Goal: Task Accomplishment & Management: Complete application form

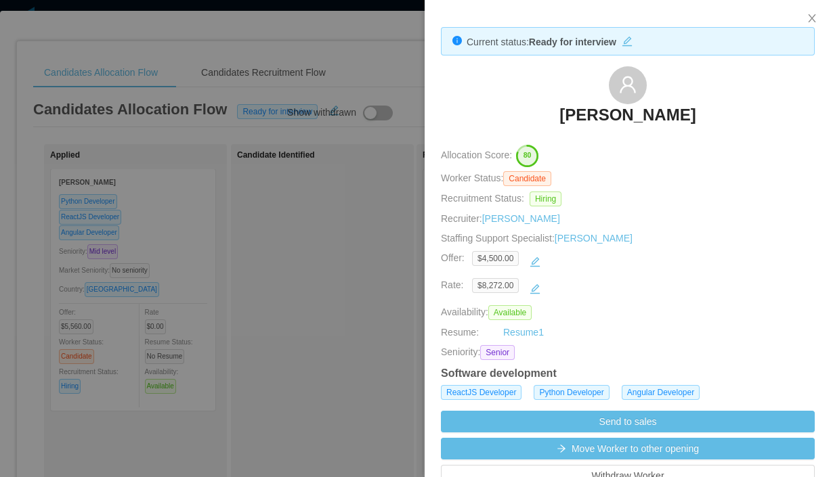
scroll to position [623, 0]
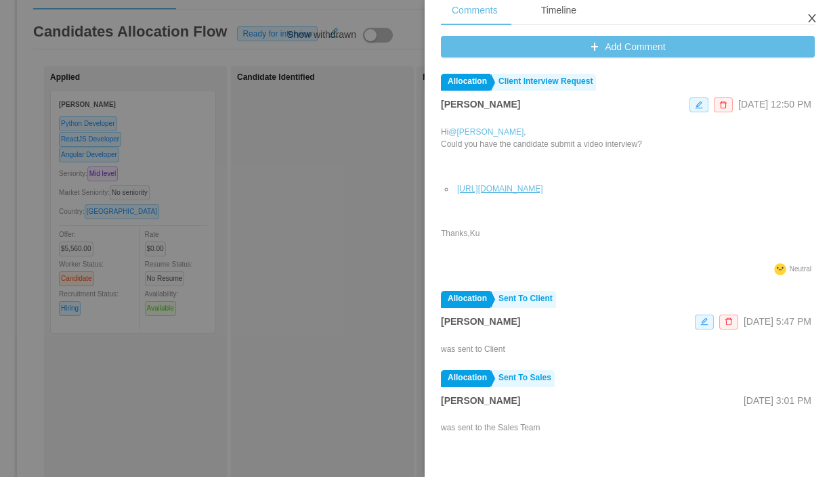
click at [810, 17] on icon "icon: close" at bounding box center [811, 18] width 7 height 8
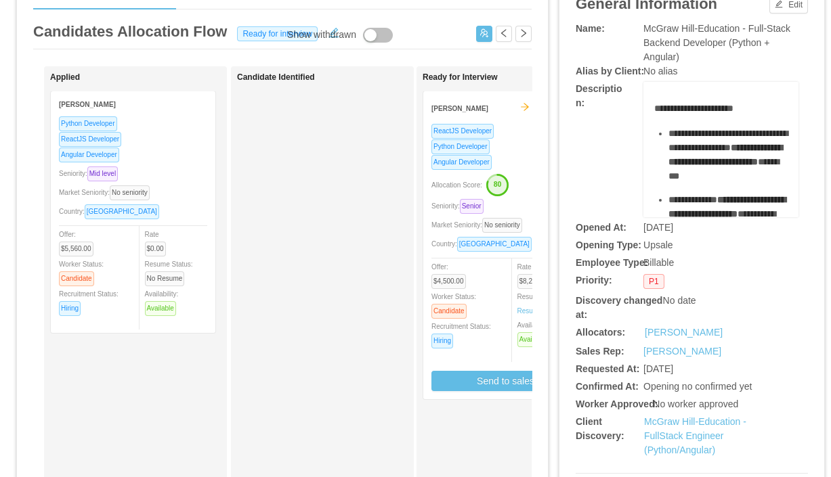
scroll to position [0, 0]
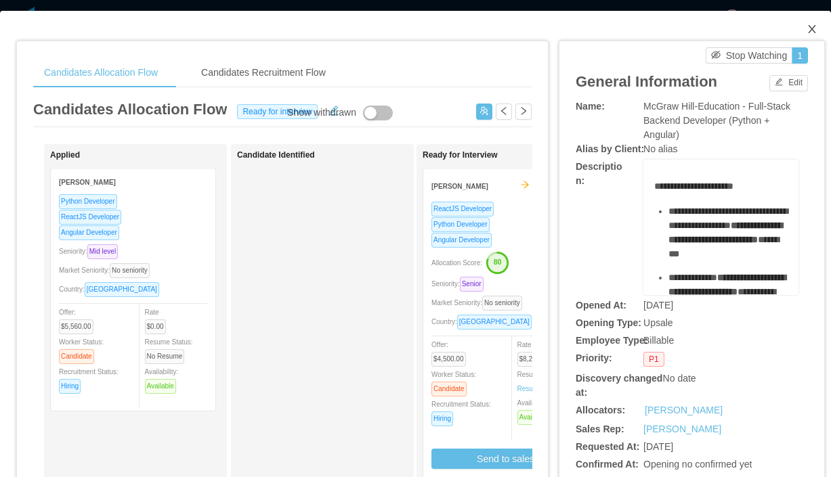
click at [812, 24] on icon "icon: close" at bounding box center [811, 29] width 11 height 11
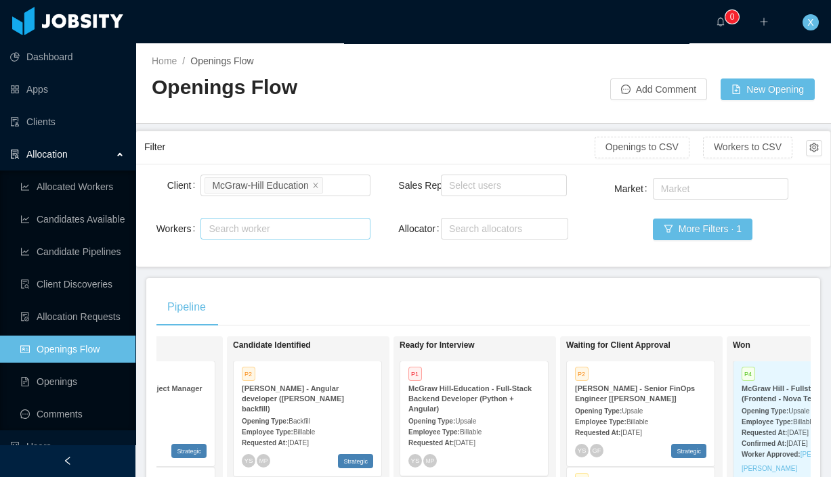
click at [305, 222] on div "Search worker" at bounding box center [278, 229] width 141 height 14
paste input "**********"
type input "**********"
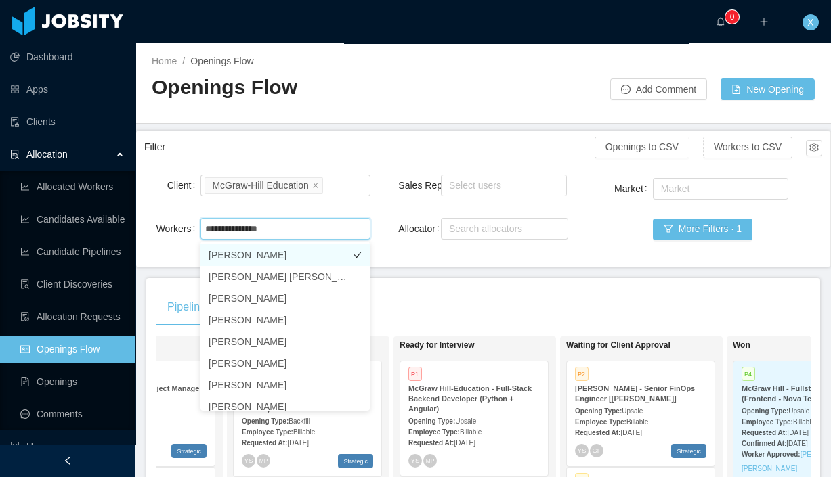
click at [277, 259] on li "[PERSON_NAME]" at bounding box center [284, 255] width 169 height 22
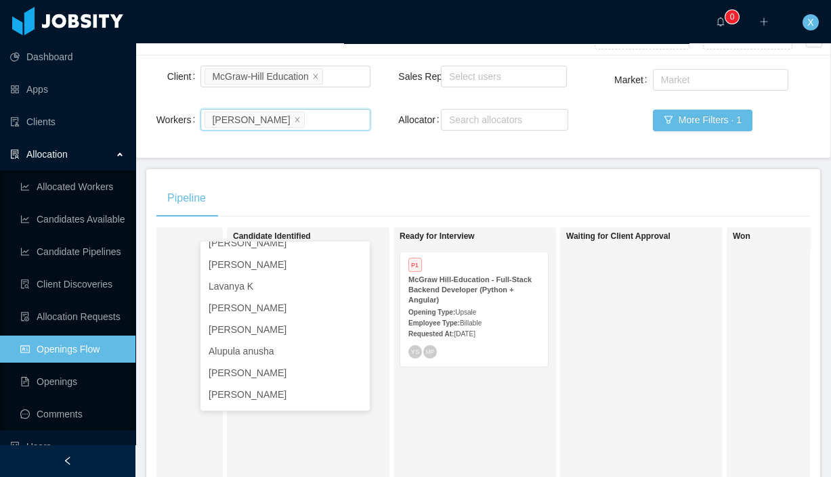
scroll to position [116, 0]
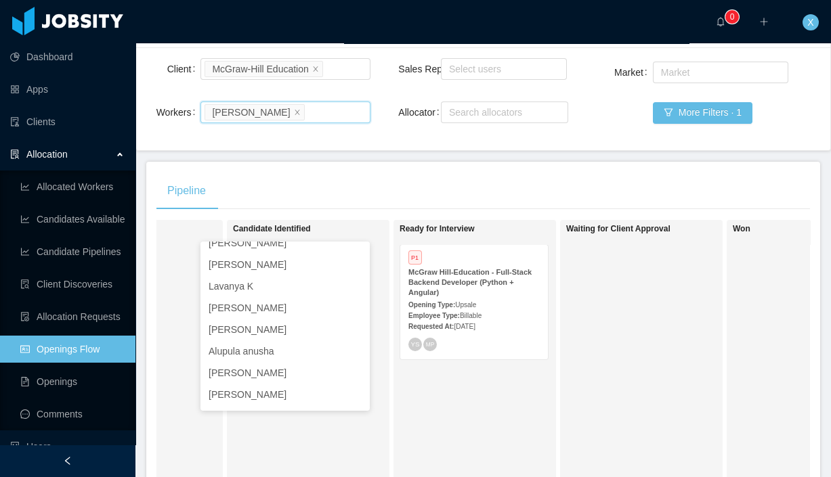
click at [476, 305] on span "Upsale" at bounding box center [465, 304] width 21 height 7
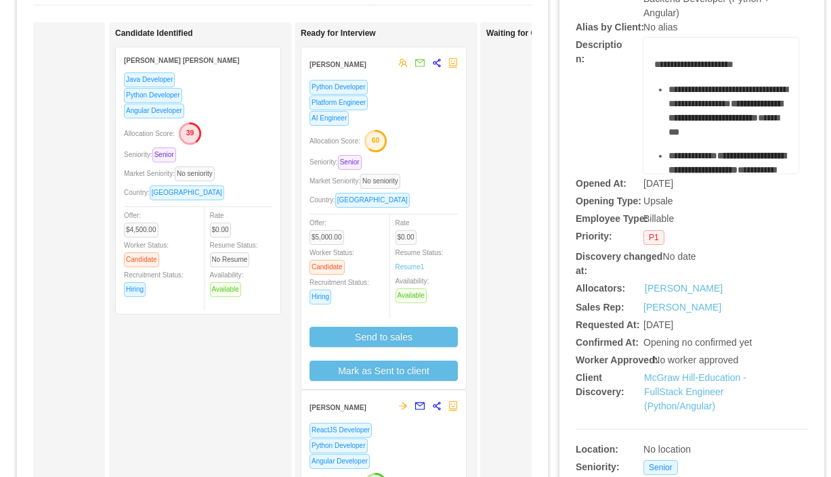
scroll to position [120, 0]
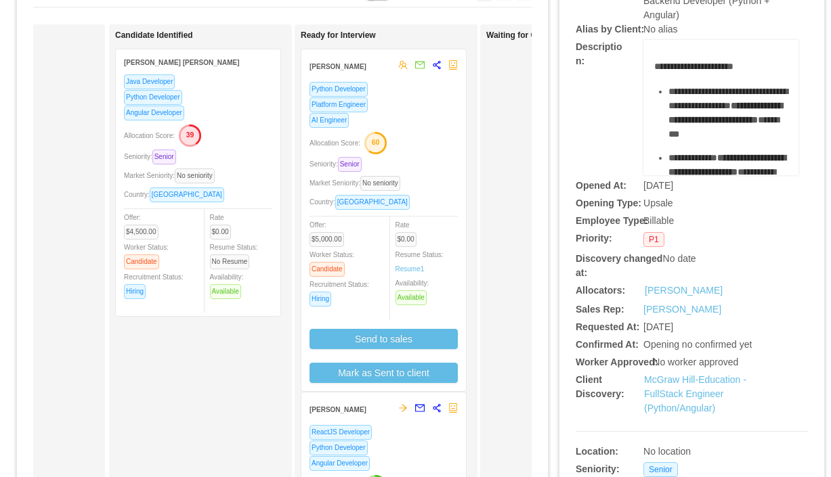
click at [426, 103] on div "Platform Engineer" at bounding box center [383, 105] width 148 height 16
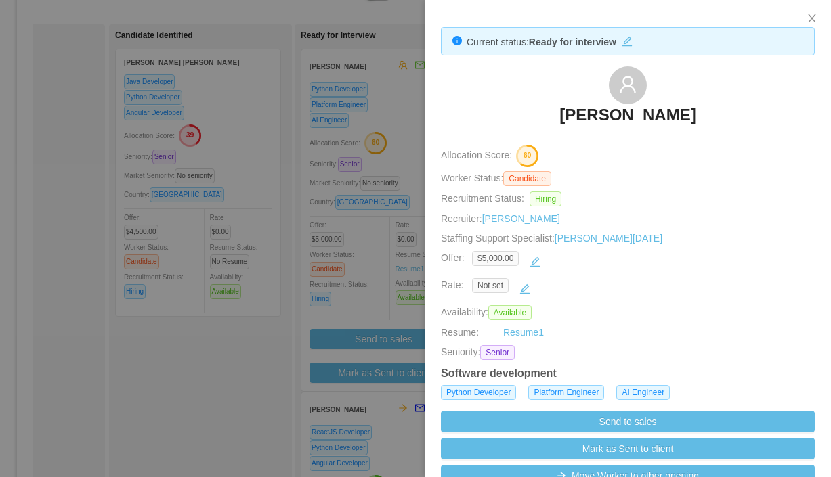
click at [632, 108] on h3 "[PERSON_NAME]" at bounding box center [627, 115] width 136 height 22
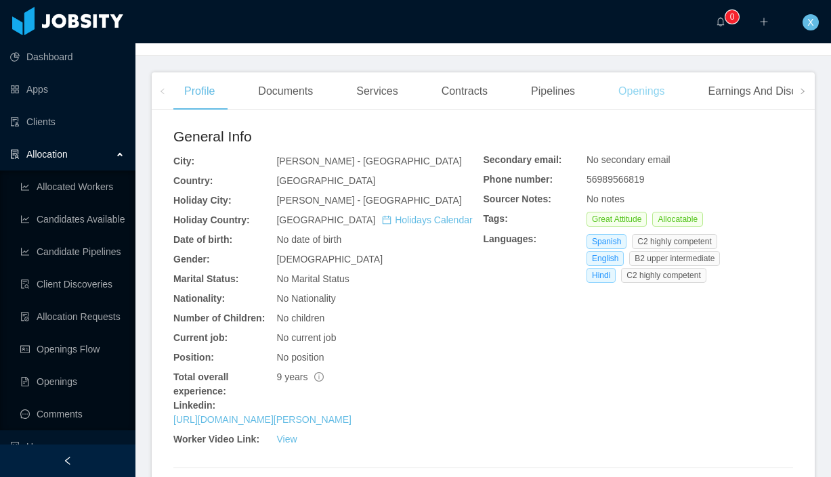
scroll to position [339, 0]
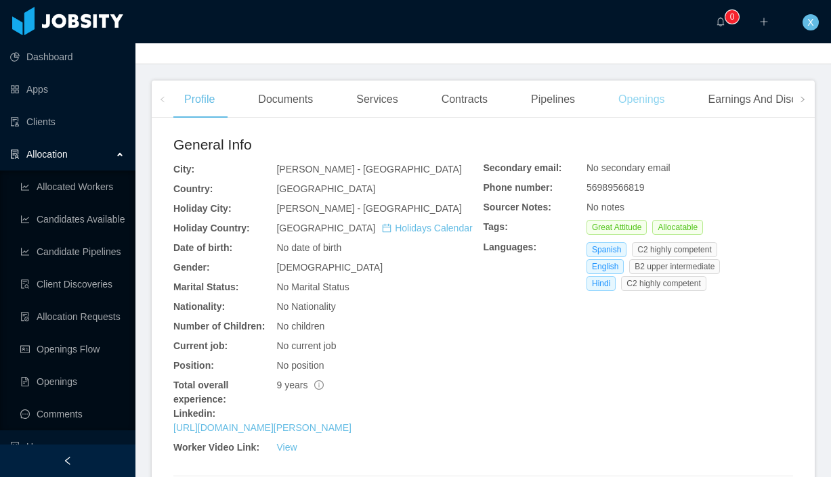
click at [654, 100] on div "Openings" at bounding box center [641, 100] width 68 height 38
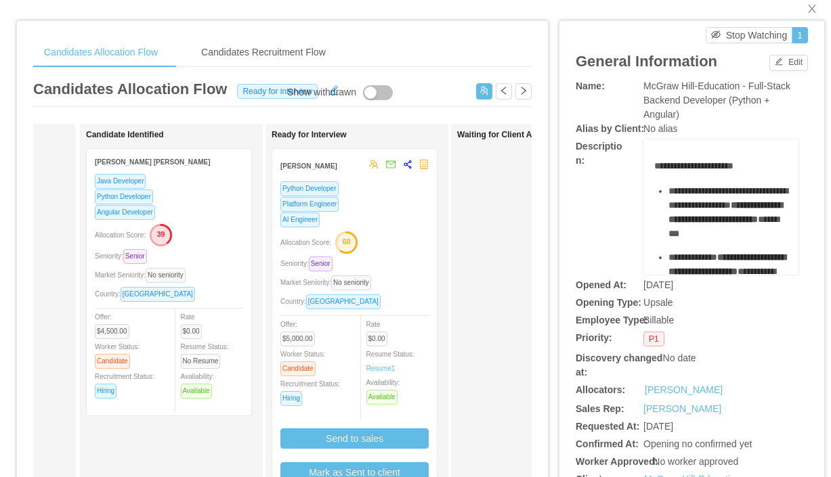
scroll to position [0, 156]
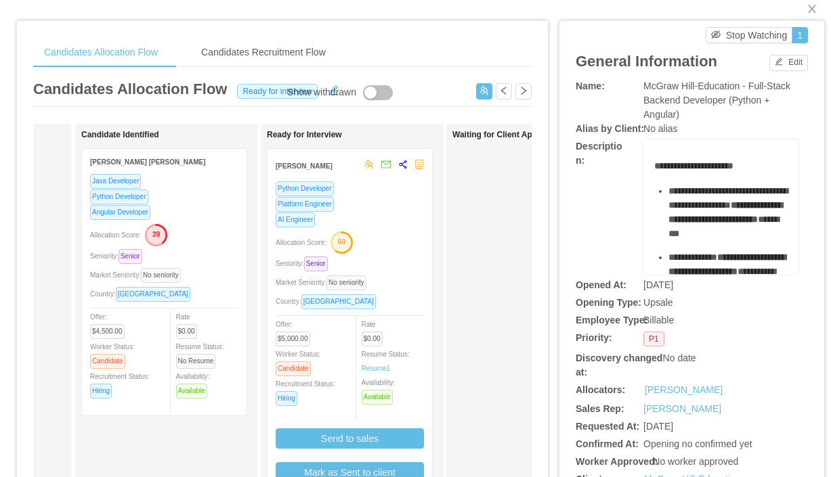
click at [354, 194] on div "Python Developer" at bounding box center [350, 189] width 148 height 16
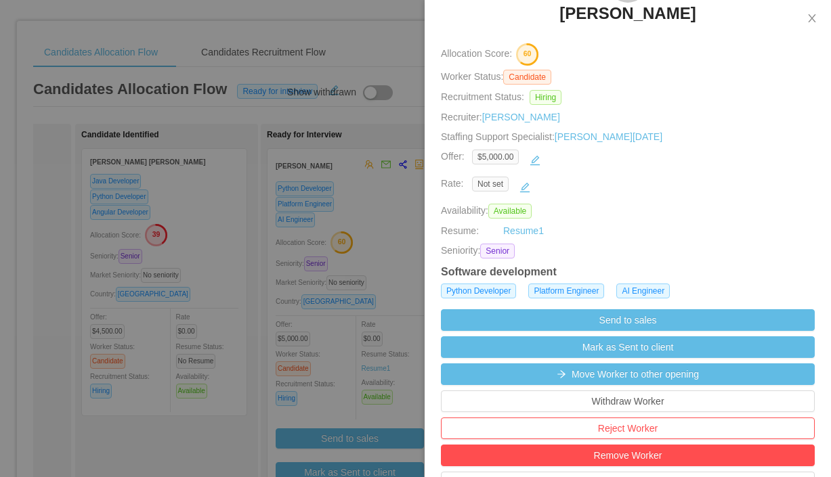
scroll to position [107, 0]
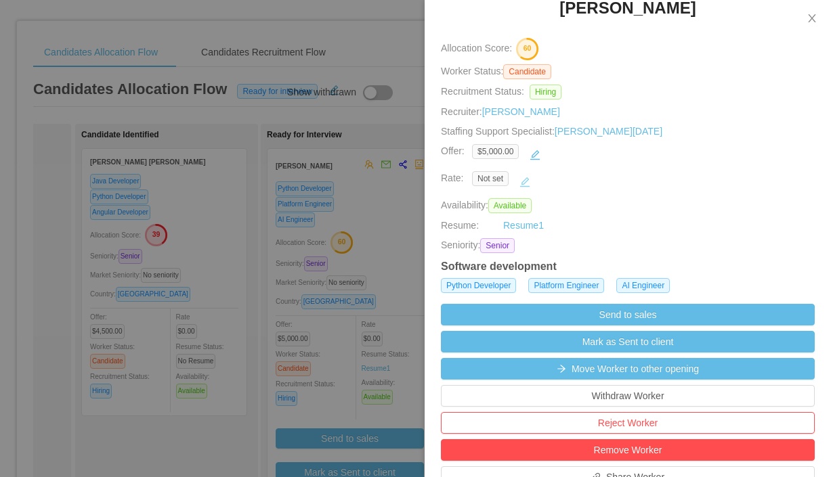
click at [523, 181] on button "button" at bounding box center [525, 182] width 22 height 22
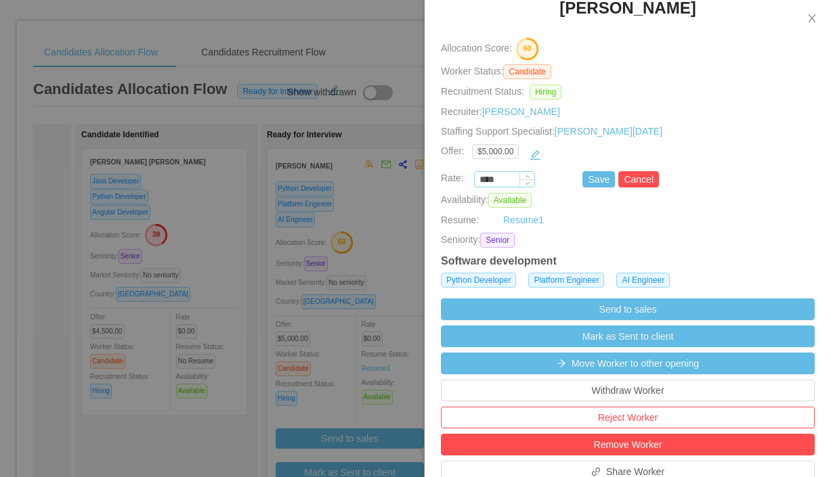
click at [508, 179] on input "****" at bounding box center [505, 180] width 60 height 15
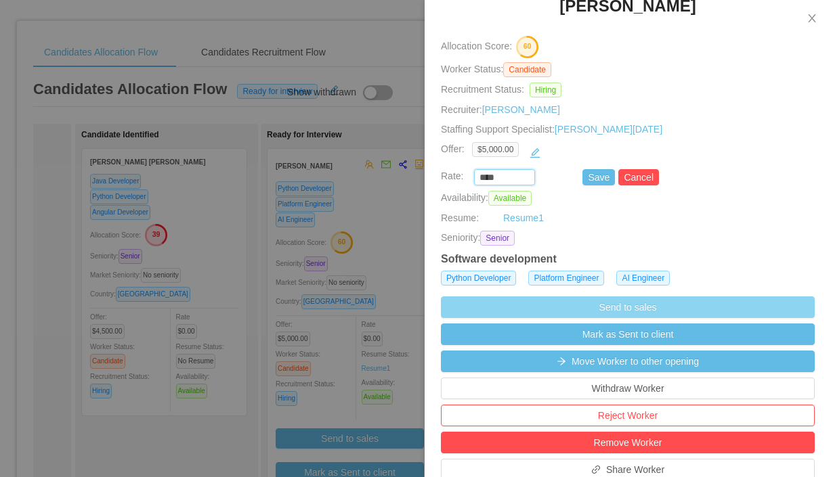
scroll to position [110, 0]
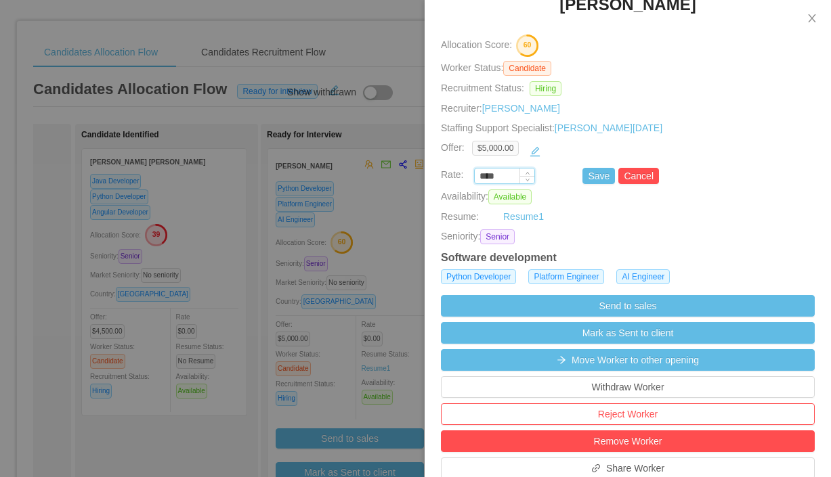
paste input "***"
type input "*******"
click at [594, 178] on button "Save" at bounding box center [598, 176] width 32 height 16
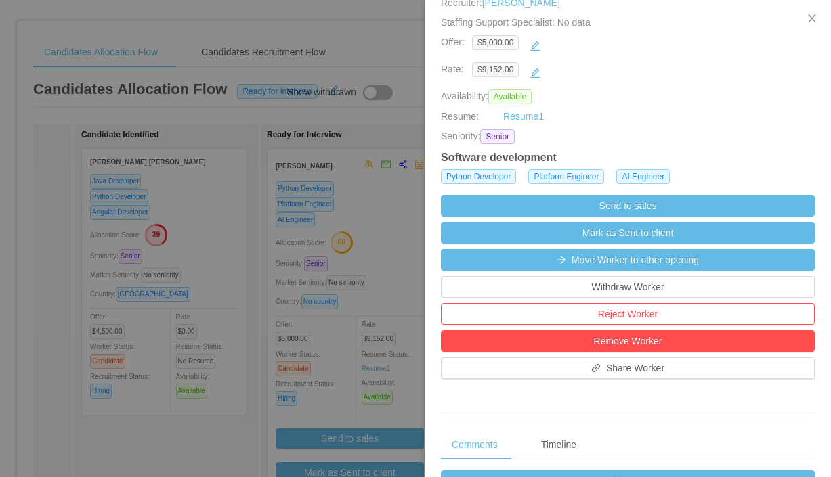
scroll to position [218, 0]
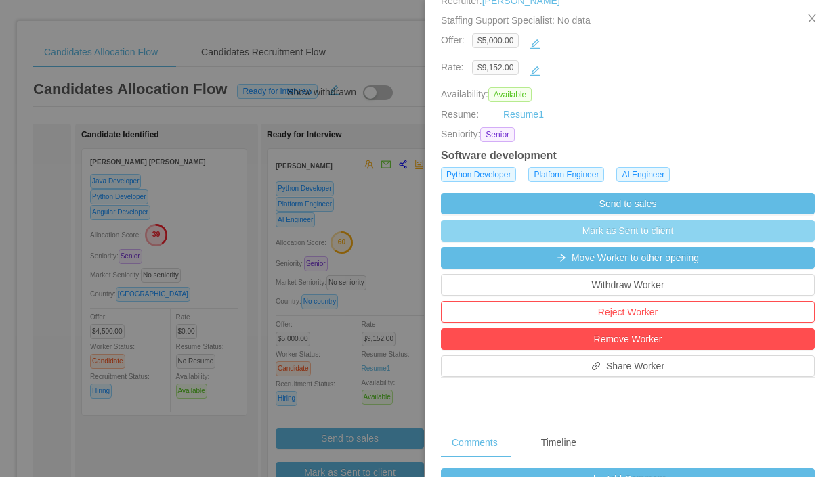
click at [654, 238] on button "Mark as Sent to client" at bounding box center [628, 231] width 374 height 22
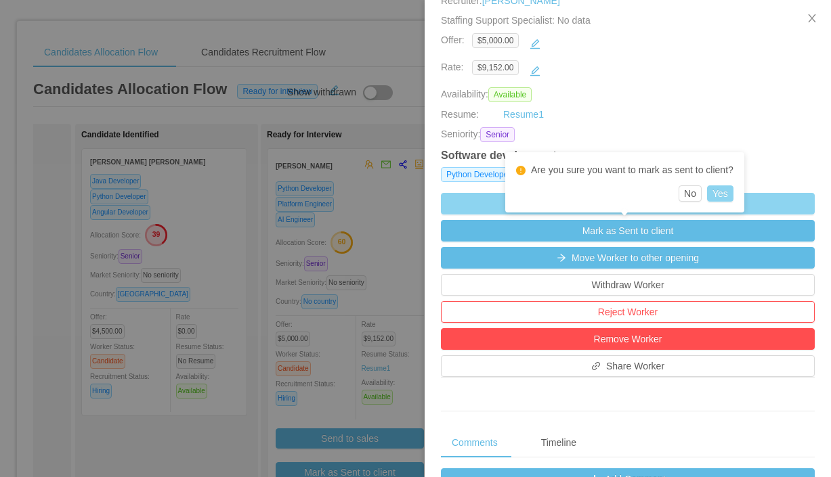
click at [722, 194] on button "Yes" at bounding box center [720, 193] width 26 height 16
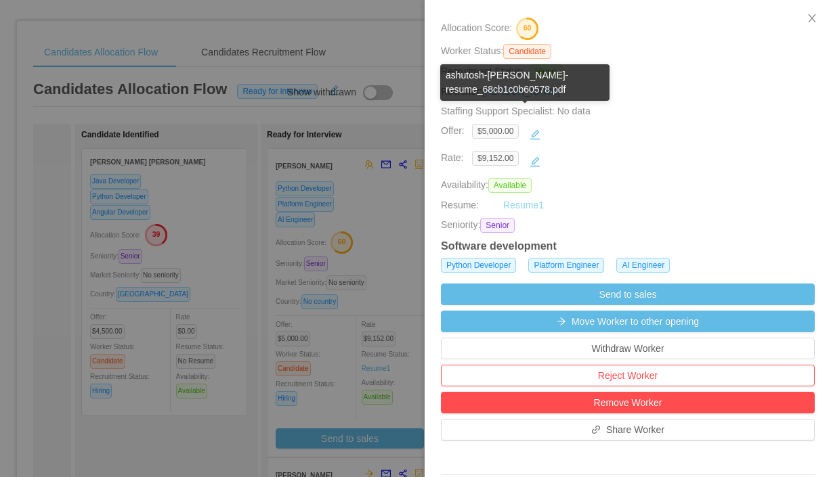
scroll to position [121, 0]
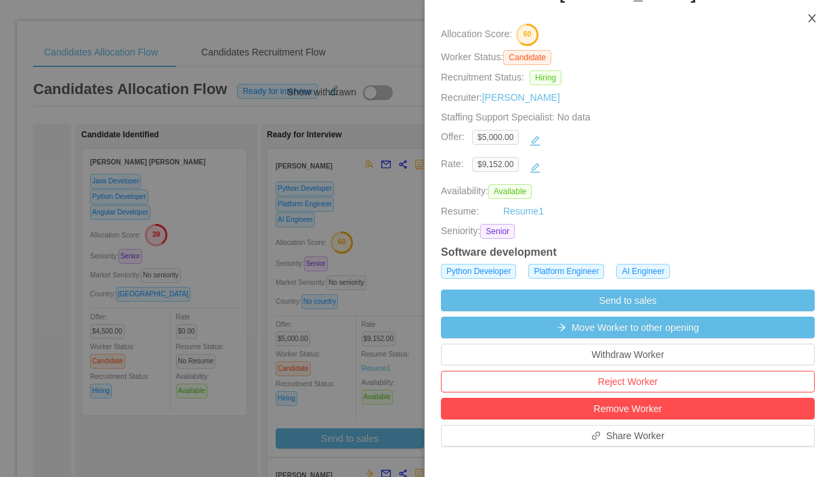
click at [811, 22] on icon "icon: close" at bounding box center [811, 18] width 11 height 11
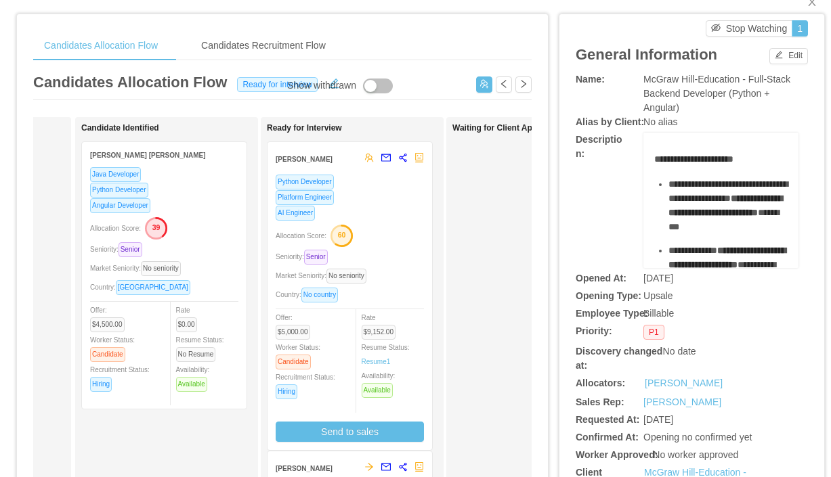
scroll to position [31, 0]
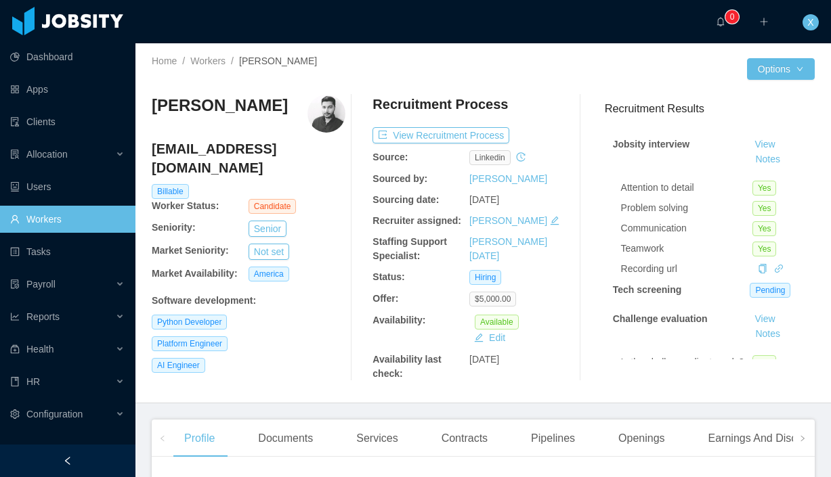
drag, startPoint x: 287, startPoint y: 108, endPoint x: 152, endPoint y: 112, distance: 135.4
click at [152, 112] on div "[PERSON_NAME]" at bounding box center [249, 114] width 194 height 38
copy h3 "[PERSON_NAME]"
click at [163, 61] on link "Home" at bounding box center [164, 61] width 25 height 11
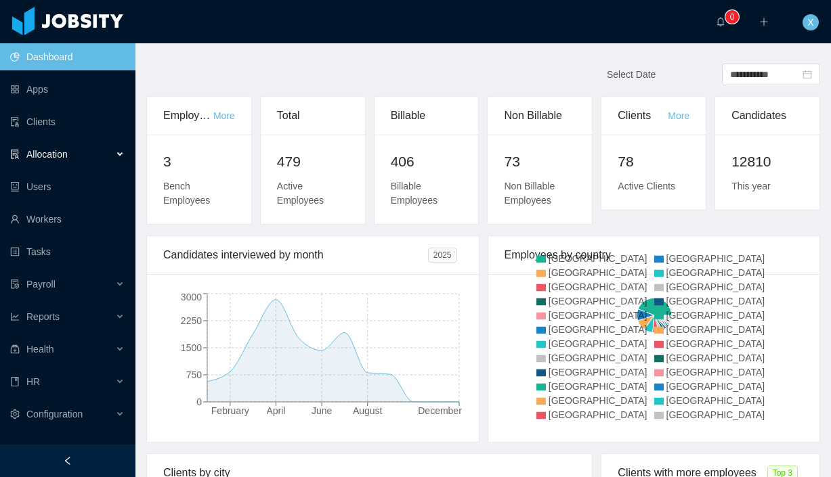
click at [47, 151] on span "Allocation" at bounding box center [46, 154] width 41 height 11
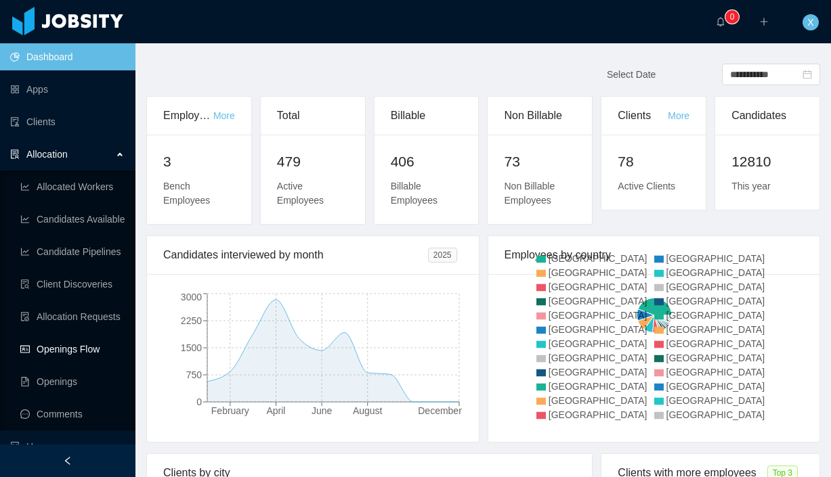
click at [85, 351] on link "Openings Flow" at bounding box center [72, 349] width 104 height 27
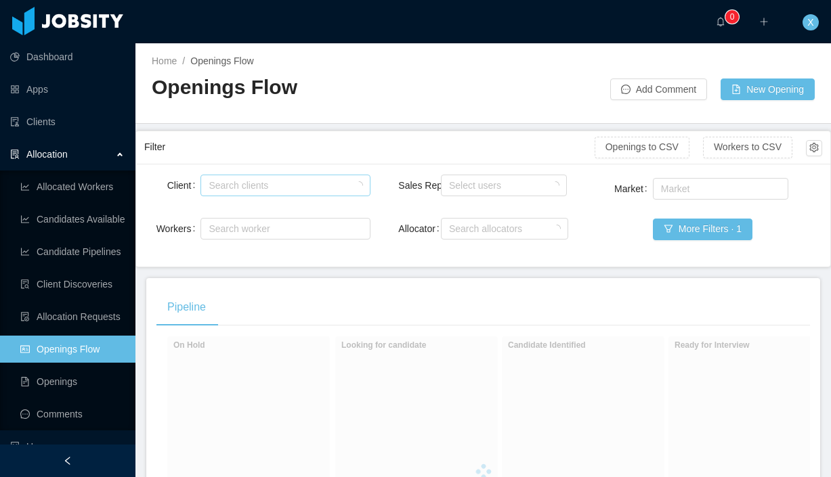
click at [234, 190] on div "Search clients" at bounding box center [281, 186] width 147 height 14
type input "*"
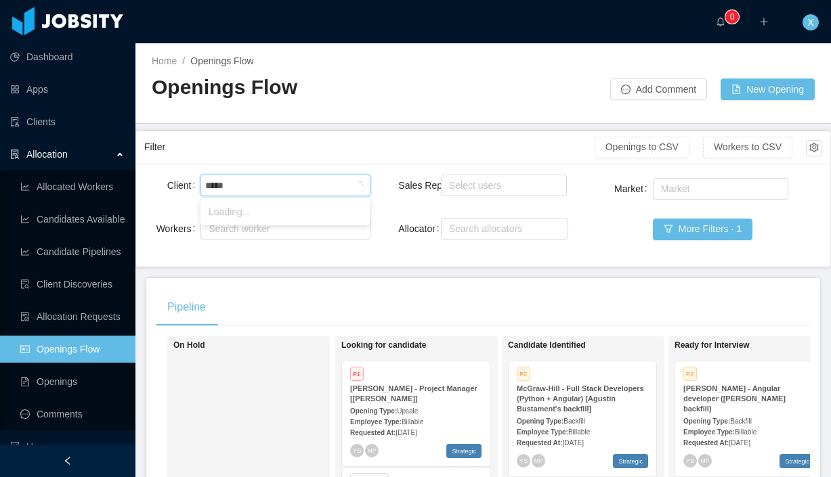
type input "******"
click at [234, 206] on li "McGraw-Hill Education" at bounding box center [284, 212] width 169 height 22
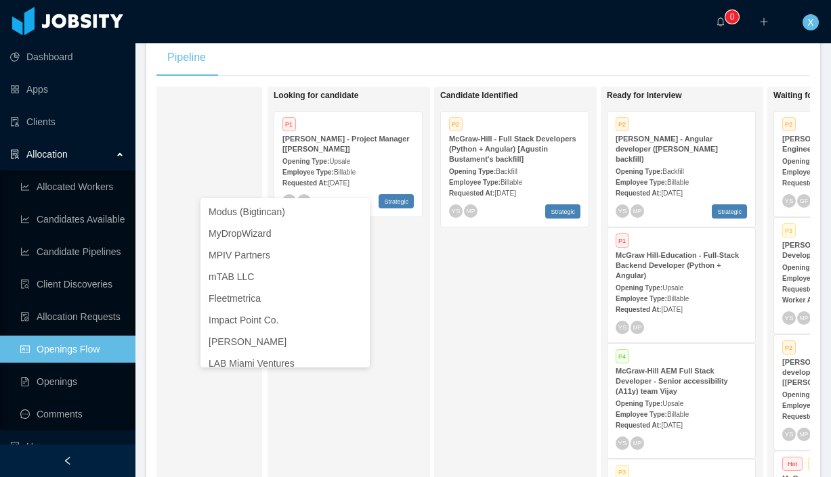
scroll to position [0, 66]
click at [684, 179] on span "Billable" at bounding box center [680, 182] width 22 height 7
